Goal: Find specific page/section: Find specific page/section

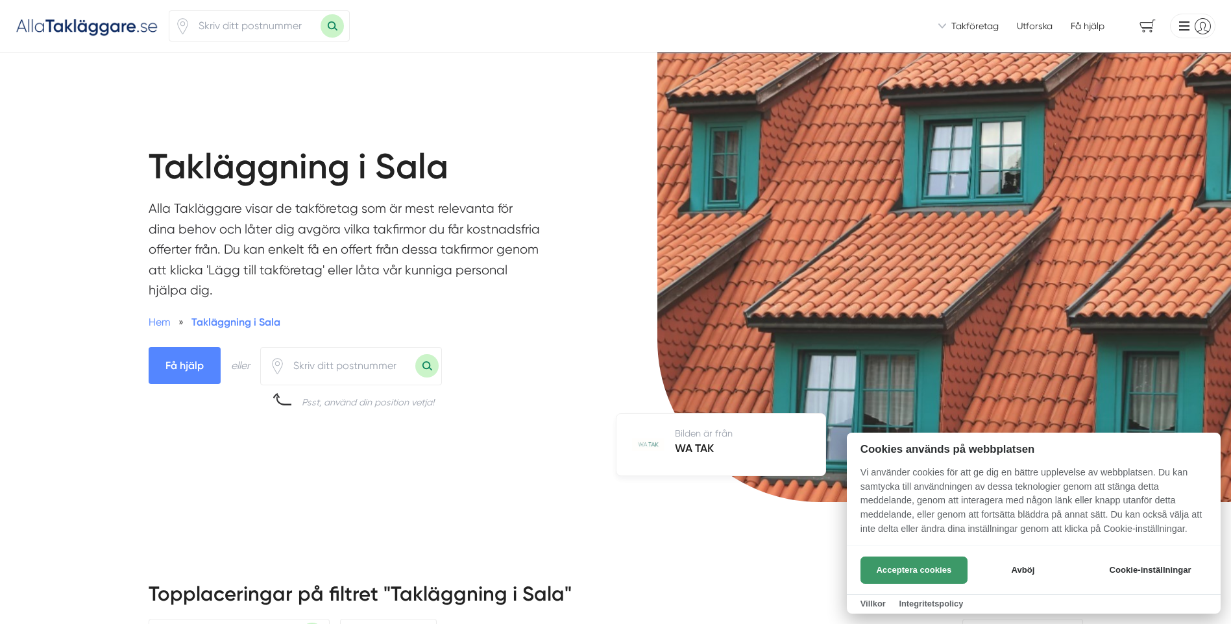
click at [905, 563] on button "Acceptera cookies" at bounding box center [914, 570] width 107 height 27
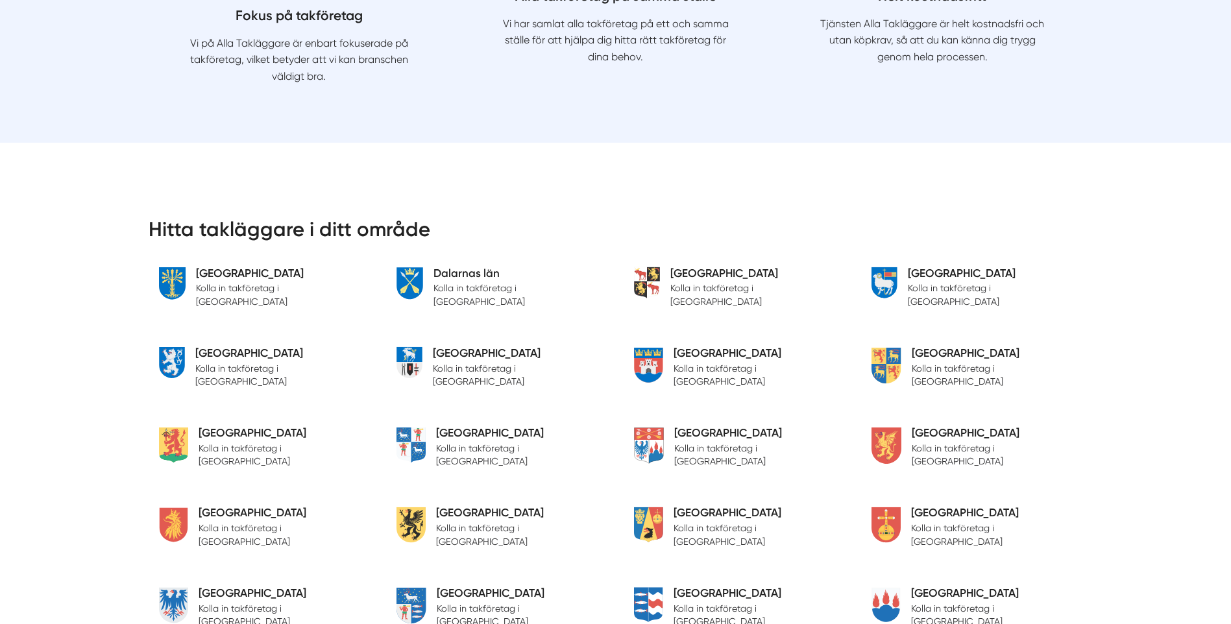
scroll to position [2531, 0]
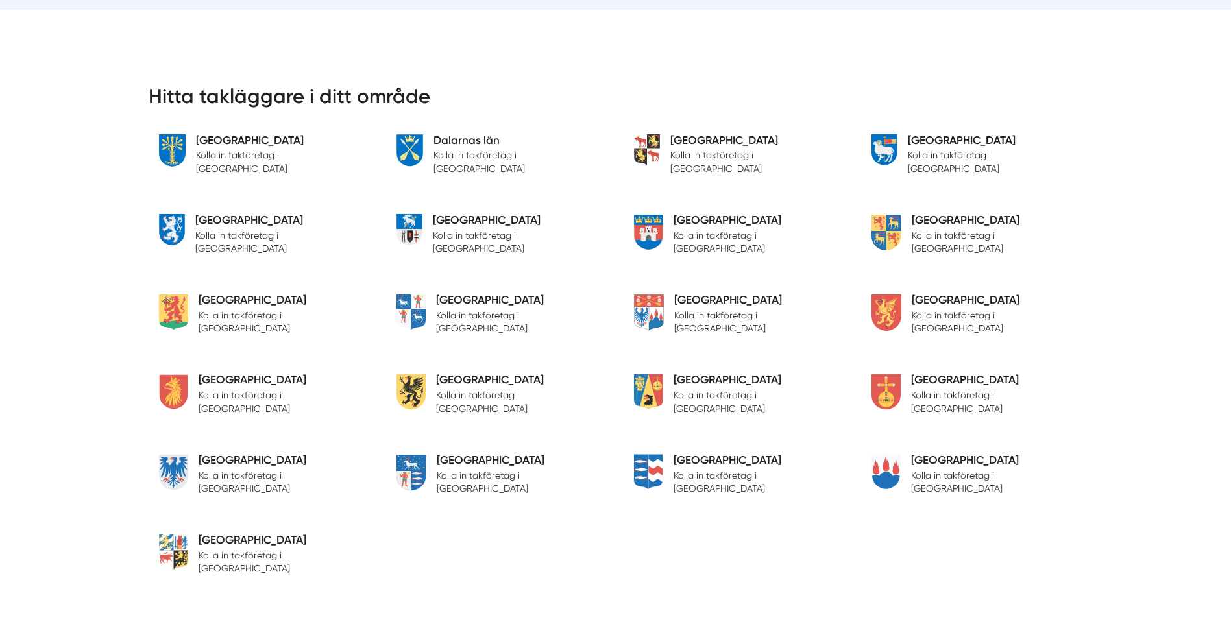
click at [925, 459] on h5 "[GEOGRAPHIC_DATA]" at bounding box center [986, 461] width 151 height 18
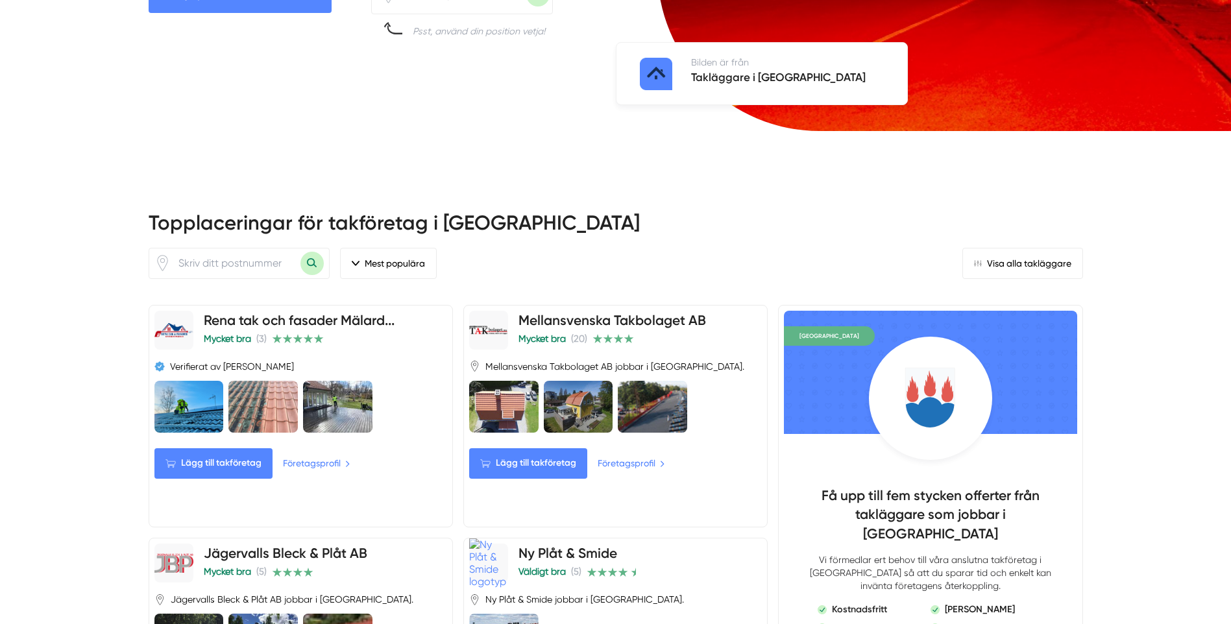
scroll to position [389, 0]
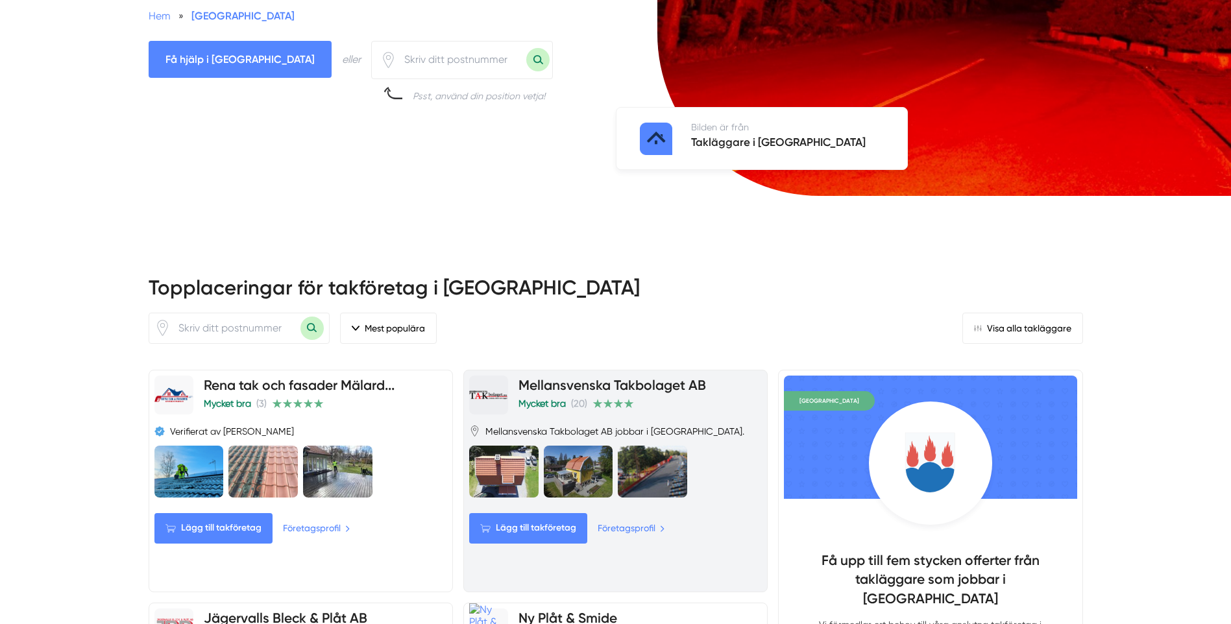
click at [559, 387] on link "Mellansvenska Takbolaget AB" at bounding box center [613, 385] width 188 height 16
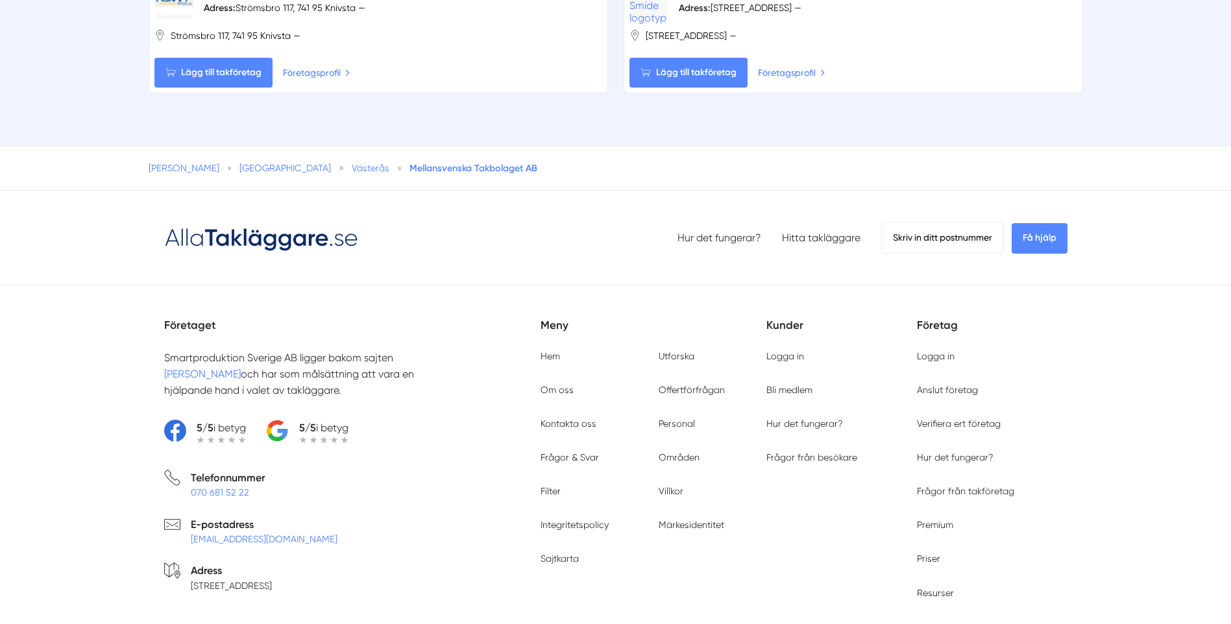
scroll to position [2098, 0]
